Goal: Information Seeking & Learning: Understand process/instructions

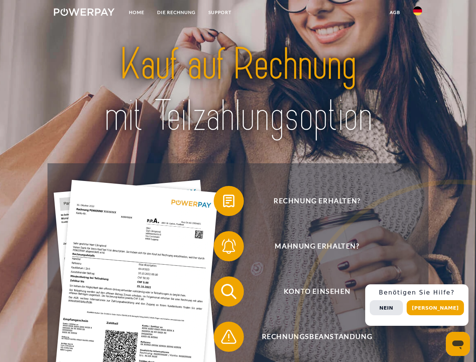
click at [84, 13] on img at bounding box center [84, 12] width 61 height 8
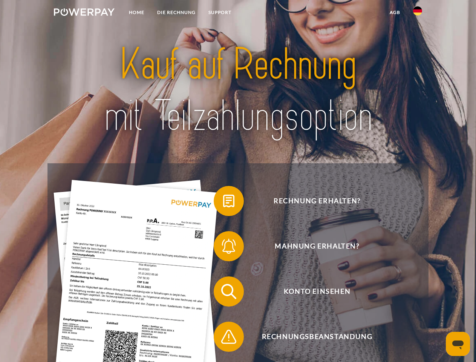
click at [417, 13] on img at bounding box center [417, 10] width 9 height 9
click at [394, 12] on link "agb" at bounding box center [394, 13] width 23 height 14
click at [223, 202] on span at bounding box center [217, 201] width 38 height 38
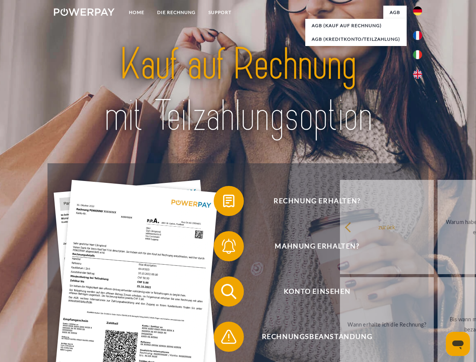
click at [223, 247] on span at bounding box center [217, 246] width 38 height 38
click at [437, 293] on link "Bis wann muss die Rechnung bezahlt werden?" at bounding box center [484, 324] width 94 height 94
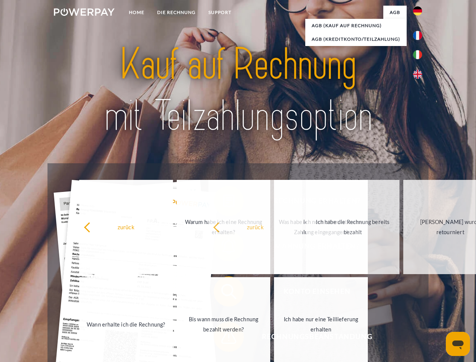
click at [223, 338] on span at bounding box center [217, 336] width 38 height 38
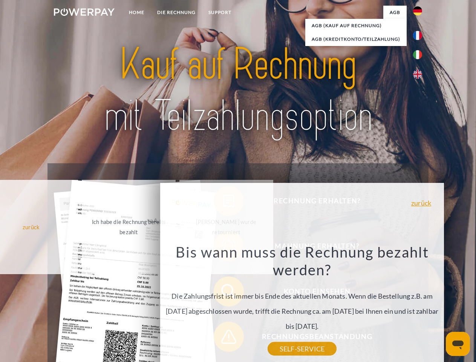
click at [419, 305] on div "Rechnung erhalten? Mahnung erhalten? Konto einsehen" at bounding box center [237, 313] width 380 height 301
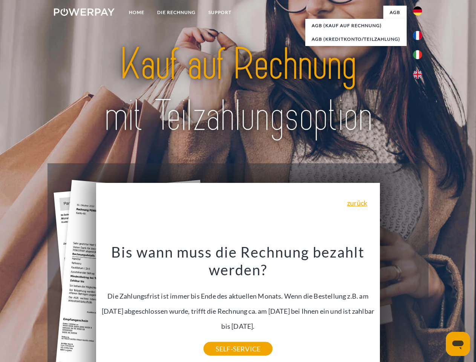
click at [401, 306] on span "Konto einsehen" at bounding box center [316, 291] width 185 height 30
click at [438, 307] on header "Home DIE RECHNUNG SUPPORT" at bounding box center [238, 260] width 476 height 520
